Goal: Information Seeking & Learning: Stay updated

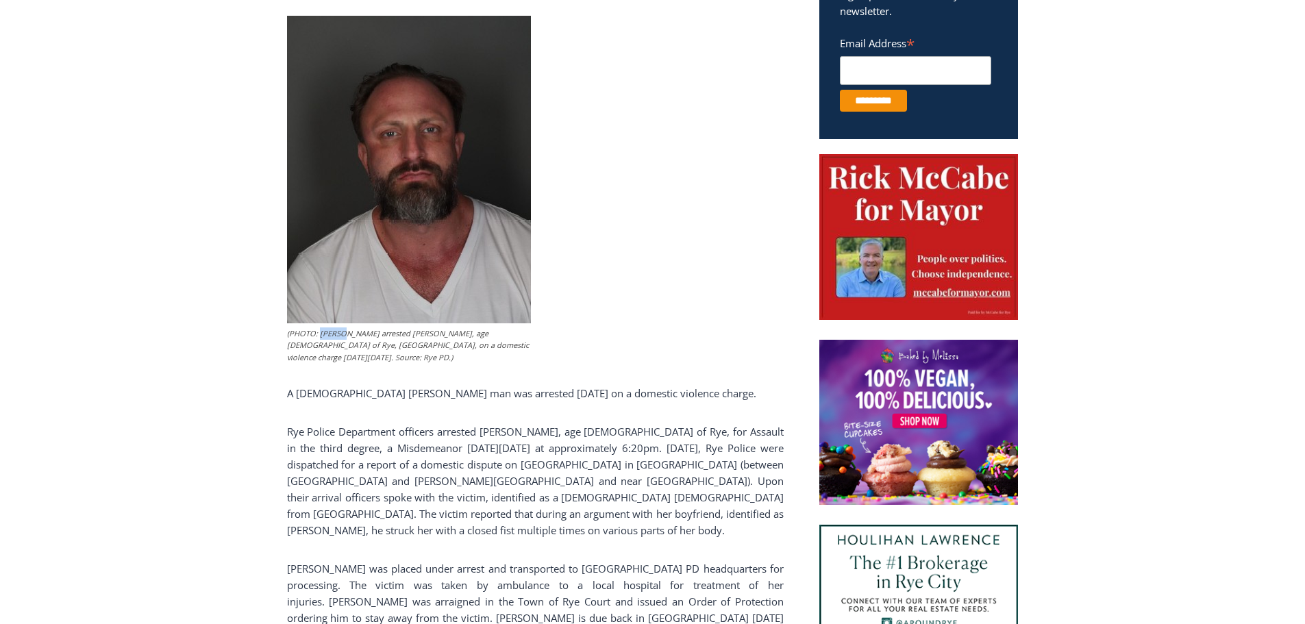
drag, startPoint x: 334, startPoint y: 332, endPoint x: 344, endPoint y: 333, distance: 9.6
click at [344, 333] on figcaption "(PHOTO: [PERSON_NAME] arrested [PERSON_NAME], age [DEMOGRAPHIC_DATA] of Rye, [G…" at bounding box center [409, 345] width 244 height 36
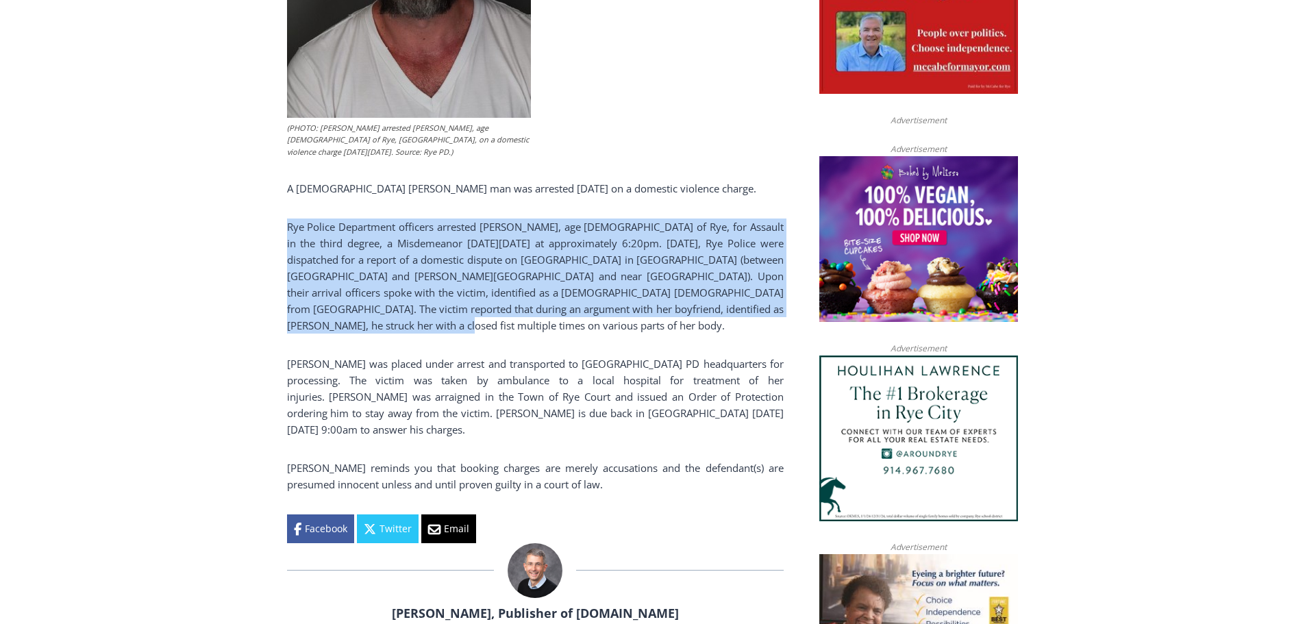
drag, startPoint x: 429, startPoint y: 307, endPoint x: 437, endPoint y: 321, distance: 16.2
click at [437, 321] on div "(PHOTO: [PERSON_NAME] arrested [PERSON_NAME], age [DEMOGRAPHIC_DATA] of Rye, [G…" at bounding box center [535, 176] width 497 height 733
drag, startPoint x: 437, startPoint y: 321, endPoint x: 425, endPoint y: 328, distance: 14.1
click at [436, 321] on p "Rye Police Department officers arrested [PERSON_NAME], age [DEMOGRAPHIC_DATA] o…" at bounding box center [535, 275] width 497 height 115
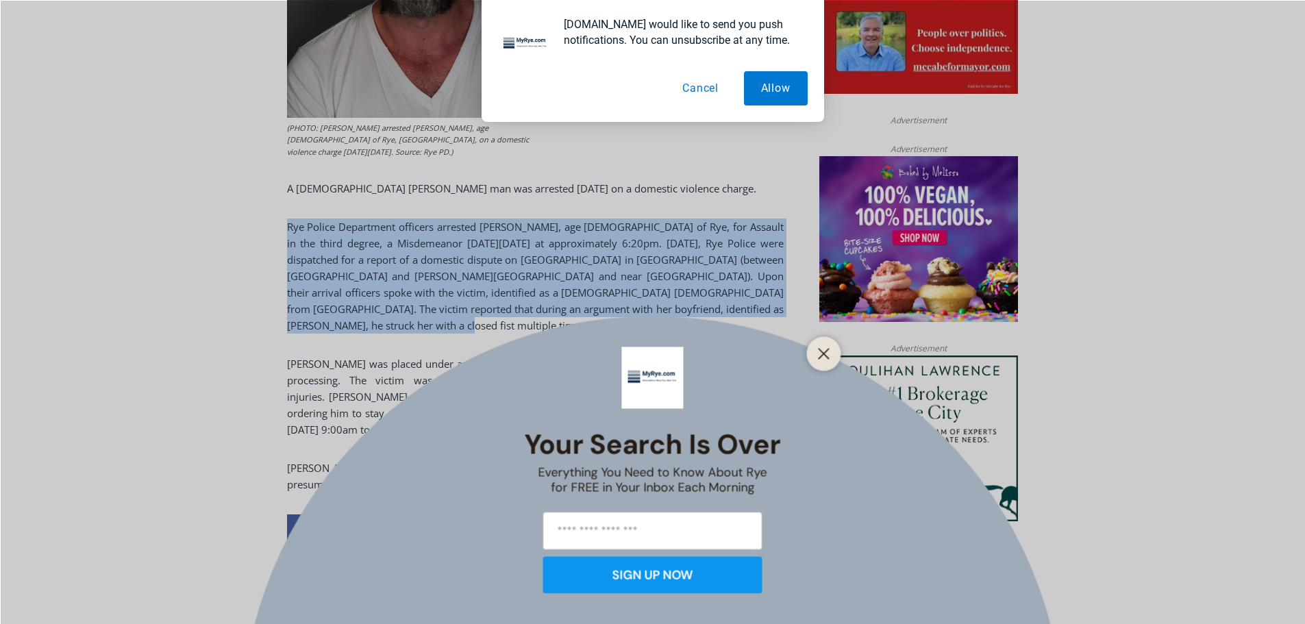
click at [689, 82] on button "Cancel" at bounding box center [700, 88] width 71 height 34
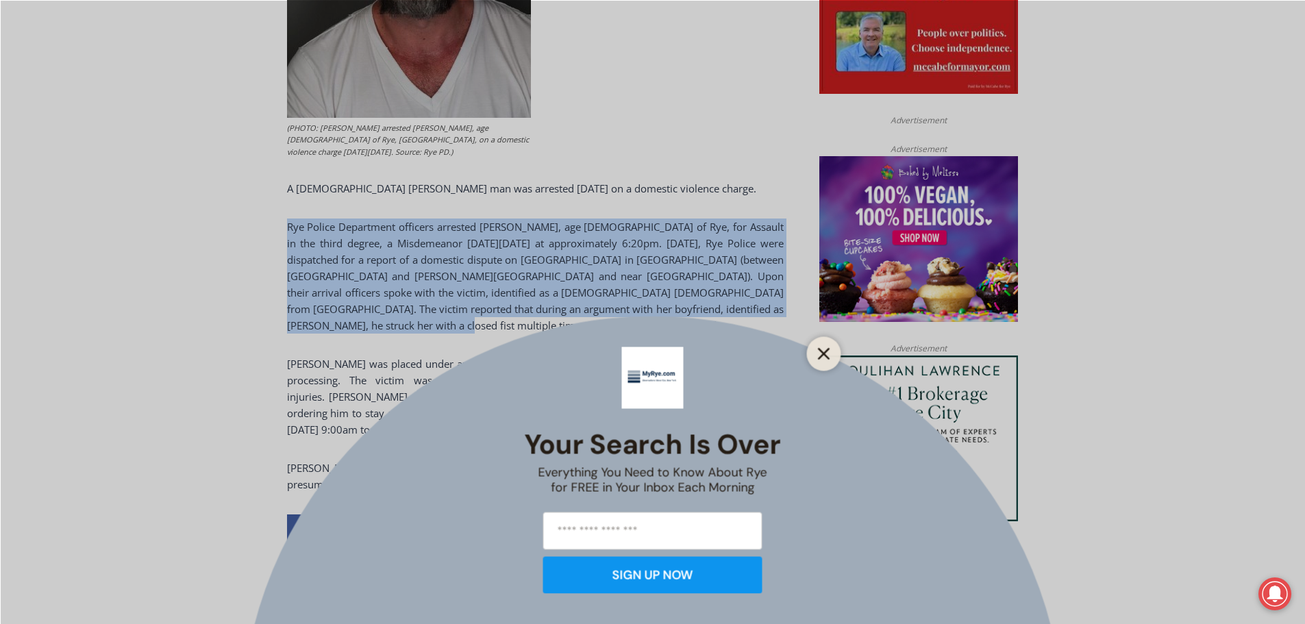
click at [826, 357] on line "Close" at bounding box center [823, 354] width 10 height 10
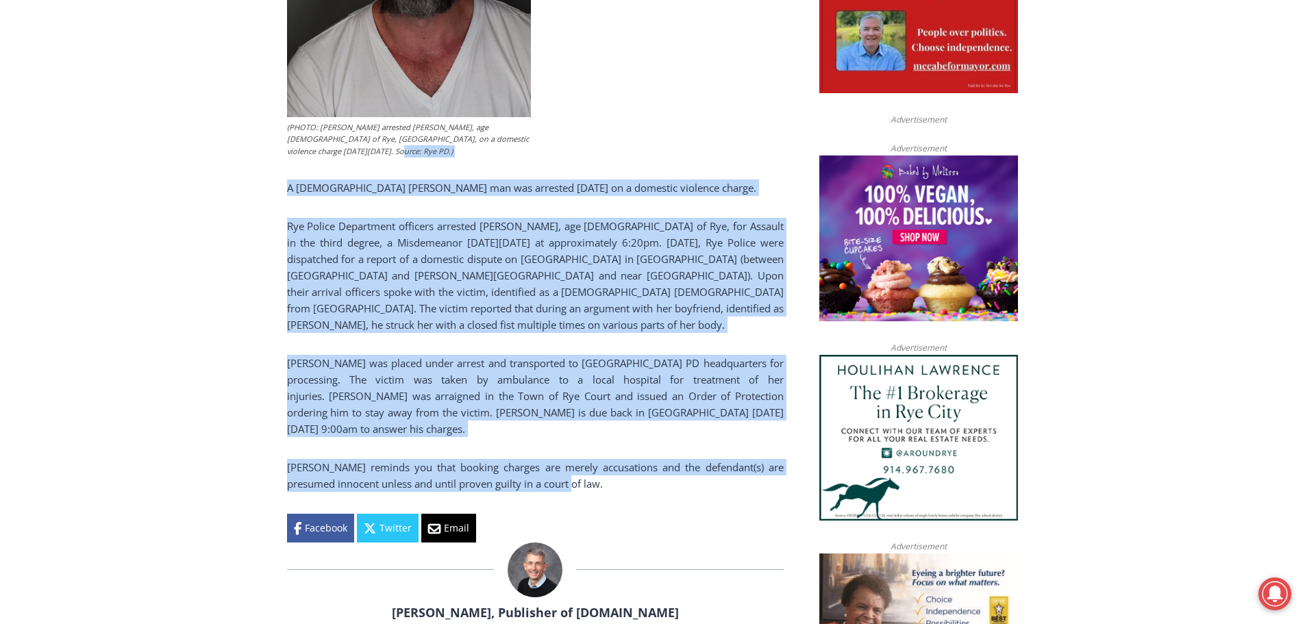
scroll to position [795, 0]
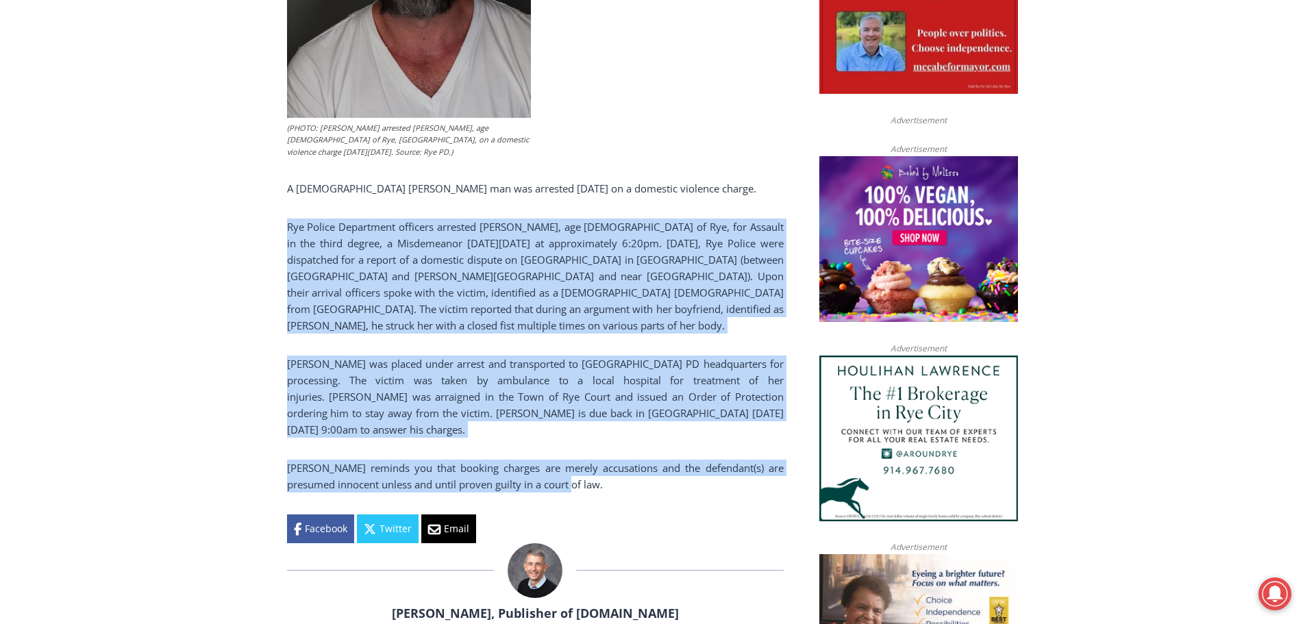
drag, startPoint x: 572, startPoint y: 279, endPoint x: 271, endPoint y: 231, distance: 305.1
click at [271, 231] on div "Home > Police & Fire > Rye Police Department > [DEMOGRAPHIC_DATA] Rye Man Arres…" at bounding box center [652, 627] width 1305 height 2112
copy div "Lor Ipsumd Sitametcon adipisci elitsedd Eiusmod T. I’Utlabor, etd 70 ma Ali, en…"
